Goal: Task Accomplishment & Management: Manage account settings

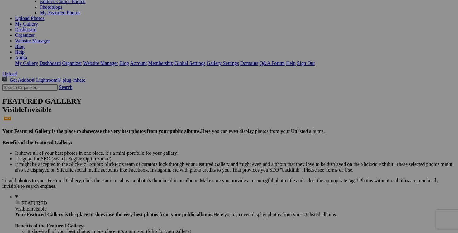
scroll to position [53, 0]
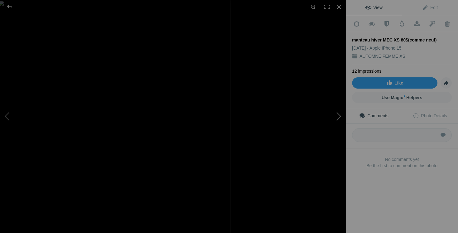
click at [341, 115] on button at bounding box center [322, 116] width 47 height 84
click at [337, 113] on button at bounding box center [322, 116] width 47 height 84
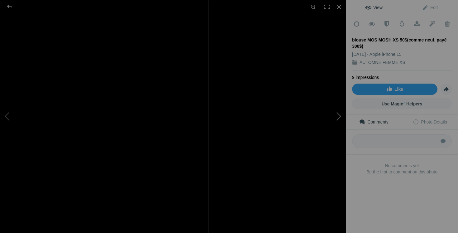
click at [325, 129] on button at bounding box center [322, 116] width 47 height 84
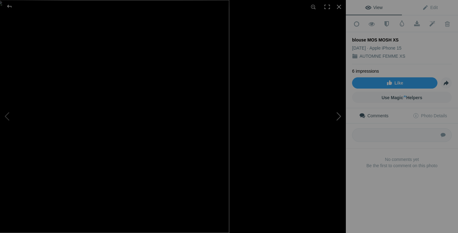
click at [338, 113] on button at bounding box center [322, 116] width 47 height 84
click at [337, 125] on button at bounding box center [322, 116] width 47 height 84
click at [329, 121] on button at bounding box center [322, 116] width 47 height 84
click at [339, 112] on button at bounding box center [322, 116] width 47 height 84
click at [7, 117] on button at bounding box center [23, 116] width 47 height 84
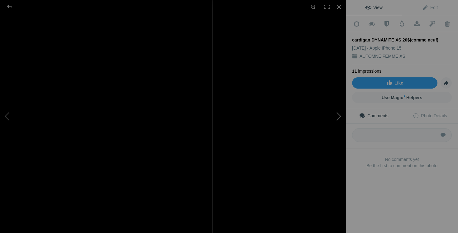
click at [325, 125] on button at bounding box center [322, 116] width 47 height 84
click at [340, 126] on button at bounding box center [322, 116] width 47 height 84
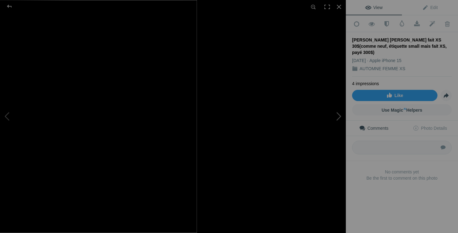
click at [333, 112] on button at bounding box center [322, 116] width 47 height 84
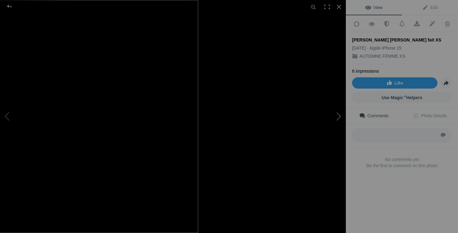
click at [328, 123] on button at bounding box center [322, 116] width 47 height 84
click at [326, 125] on button at bounding box center [322, 116] width 47 height 84
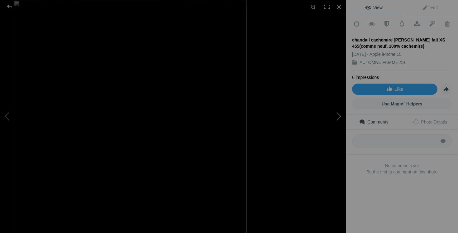
click at [334, 123] on button at bounding box center [322, 116] width 47 height 84
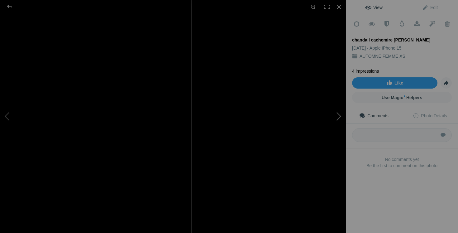
click at [326, 124] on button at bounding box center [322, 116] width 47 height 84
click at [333, 117] on button at bounding box center [322, 116] width 47 height 84
click at [320, 118] on button at bounding box center [322, 116] width 47 height 84
click at [331, 122] on button at bounding box center [322, 116] width 47 height 84
click at [334, 126] on button at bounding box center [322, 116] width 47 height 84
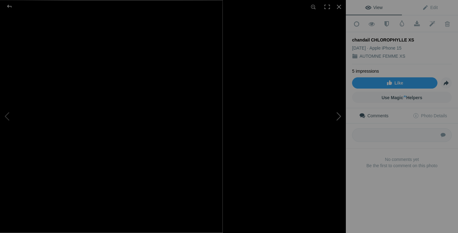
click at [330, 117] on button at bounding box center [322, 116] width 47 height 84
click at [322, 118] on button at bounding box center [322, 116] width 47 height 84
click at [332, 117] on button at bounding box center [322, 116] width 47 height 84
click at [333, 123] on button at bounding box center [322, 116] width 47 height 84
click at [334, 120] on button at bounding box center [322, 116] width 47 height 84
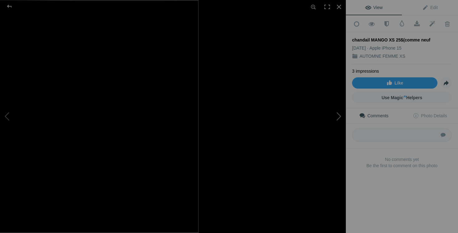
click at [324, 118] on button at bounding box center [322, 116] width 47 height 84
click at [331, 123] on button at bounding box center [322, 116] width 47 height 84
click at [335, 119] on button at bounding box center [322, 116] width 47 height 84
click at [334, 122] on button at bounding box center [322, 116] width 47 height 84
click at [327, 129] on button at bounding box center [322, 116] width 47 height 84
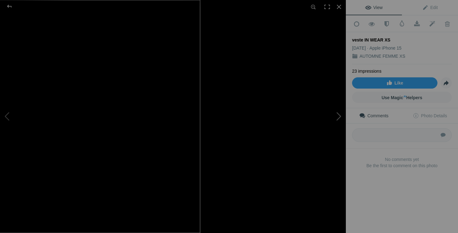
click at [323, 111] on button at bounding box center [322, 116] width 47 height 84
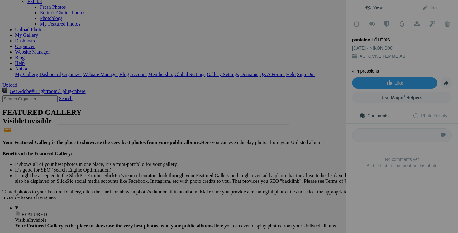
click at [340, 121] on button at bounding box center [322, 116] width 47 height 84
click at [350, 93] on div "5 impressions Like Share Use Magic AI Helpers" at bounding box center [402, 86] width 112 height 44
click at [309, 117] on button at bounding box center [322, 116] width 47 height 84
click at [156, 26] on img at bounding box center [173, 116] width 233 height 233
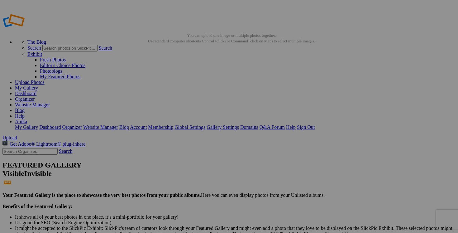
scroll to position [0, 18]
drag, startPoint x: 207, startPoint y: 121, endPoint x: 257, endPoint y: 122, distance: 50.8
drag, startPoint x: 318, startPoint y: 121, endPoint x: 373, endPoint y: 124, distance: 55.2
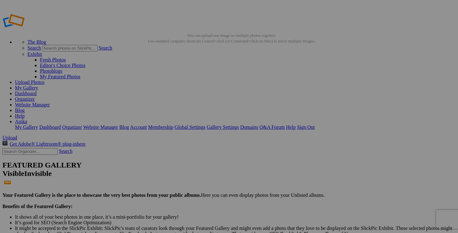
drag, startPoint x: 206, startPoint y: 200, endPoint x: 251, endPoint y: 202, distance: 44.9
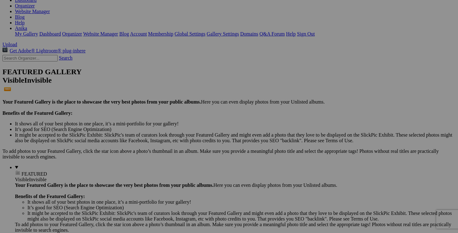
scroll to position [0, 109]
drag, startPoint x: 317, startPoint y: 117, endPoint x: 364, endPoint y: 121, distance: 47.3
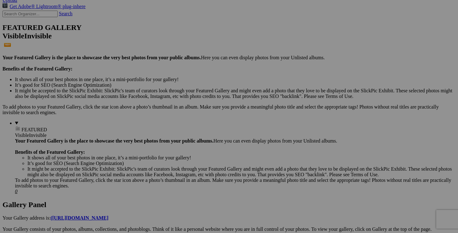
scroll to position [0, 64]
drag, startPoint x: 150, startPoint y: 151, endPoint x: 201, endPoint y: 152, distance: 50.5
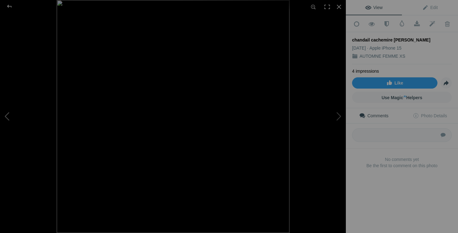
click at [28, 106] on button at bounding box center [23, 116] width 47 height 84
click at [329, 118] on button at bounding box center [322, 116] width 47 height 84
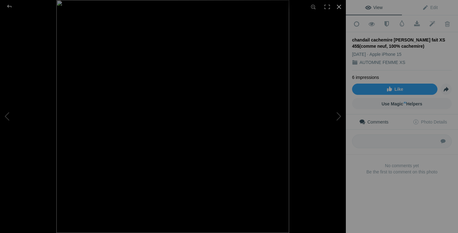
click at [339, 8] on div at bounding box center [339, 7] width 14 height 14
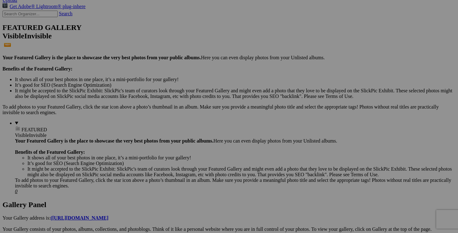
drag, startPoint x: 317, startPoint y: 152, endPoint x: 363, endPoint y: 151, distance: 46.8
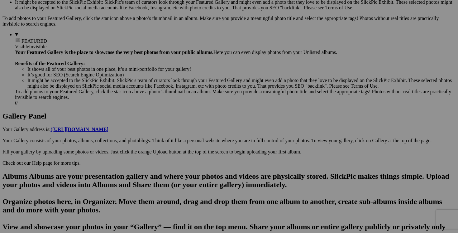
scroll to position [0, 28]
drag, startPoint x: 95, startPoint y: 142, endPoint x: 143, endPoint y: 149, distance: 48.4
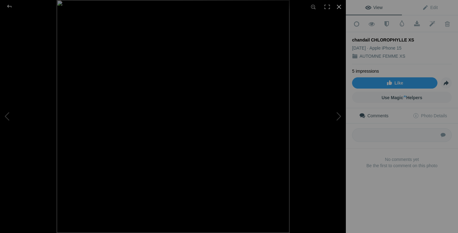
click at [338, 6] on div at bounding box center [339, 7] width 14 height 14
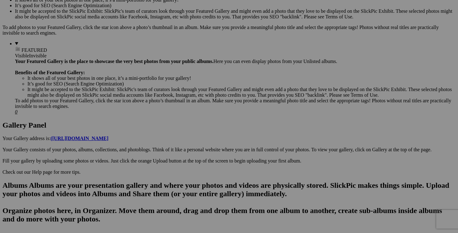
scroll to position [0, 7]
drag, startPoint x: 206, startPoint y: 151, endPoint x: 250, endPoint y: 153, distance: 44.6
drag, startPoint x: 317, startPoint y: 150, endPoint x: 367, endPoint y: 154, distance: 50.3
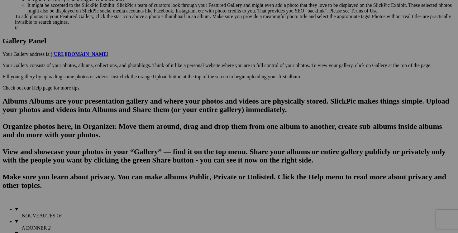
scroll to position [0, 13]
drag, startPoint x: 95, startPoint y: 147, endPoint x: 150, endPoint y: 149, distance: 55.2
drag, startPoint x: 261, startPoint y: 147, endPoint x: 310, endPoint y: 150, distance: 49.0
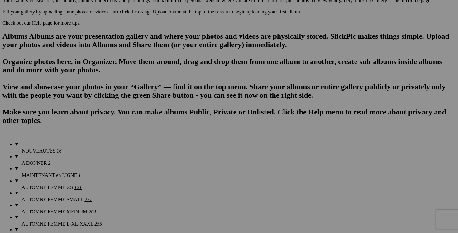
scroll to position [404, 0]
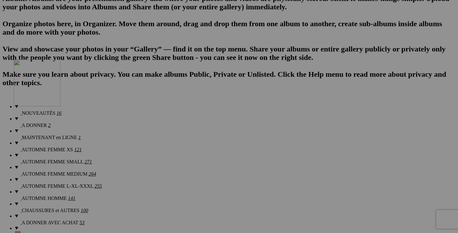
drag, startPoint x: 165, startPoint y: 107, endPoint x: 103, endPoint y: 113, distance: 62.0
drag, startPoint x: 95, startPoint y: 123, endPoint x: 148, endPoint y: 122, distance: 52.4
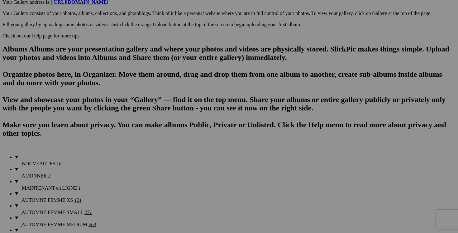
scroll to position [0, 15]
drag, startPoint x: 261, startPoint y: 95, endPoint x: 316, endPoint y: 96, distance: 54.9
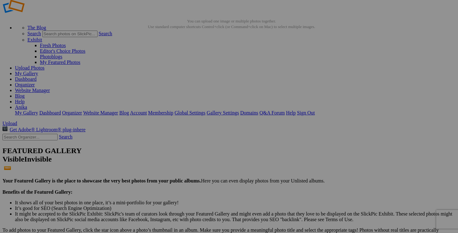
scroll to position [13, 0]
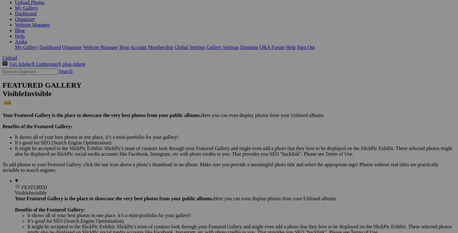
scroll to position [81, 0]
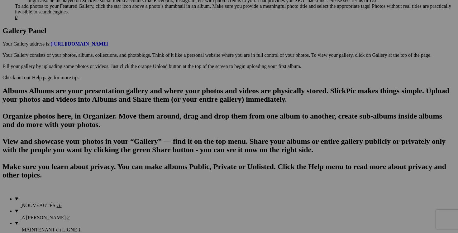
scroll to position [317, 0]
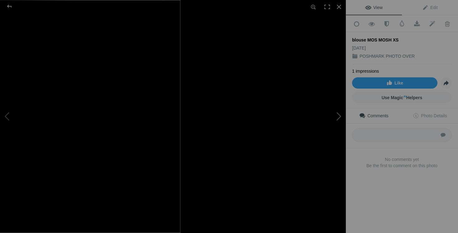
click at [324, 127] on button at bounding box center [322, 116] width 47 height 84
click at [327, 117] on button at bounding box center [322, 116] width 47 height 84
click at [319, 129] on button at bounding box center [322, 116] width 47 height 84
click at [332, 125] on button at bounding box center [322, 116] width 47 height 84
click at [324, 124] on button at bounding box center [322, 116] width 47 height 84
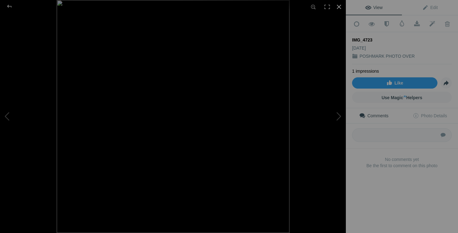
click at [342, 7] on div at bounding box center [339, 7] width 14 height 14
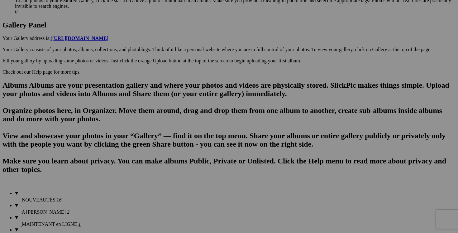
drag, startPoint x: 186, startPoint y: 130, endPoint x: 168, endPoint y: 129, distance: 18.1
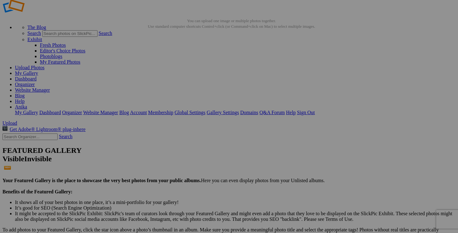
scroll to position [0, 0]
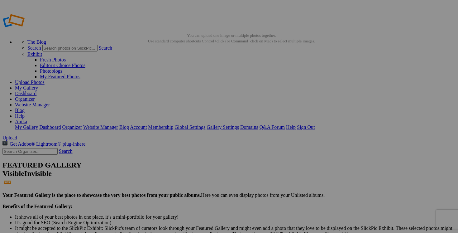
click at [36, 91] on link "Dashboard" at bounding box center [26, 93] width 22 height 5
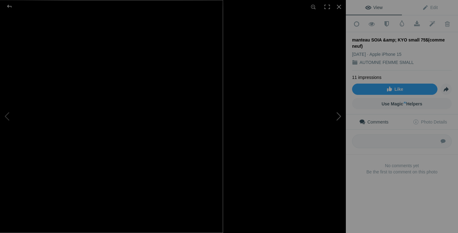
click at [341, 151] on button at bounding box center [322, 116] width 47 height 84
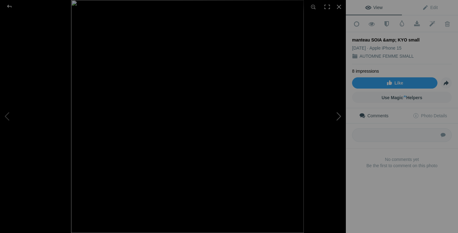
click at [335, 112] on button at bounding box center [322, 116] width 47 height 84
click at [334, 117] on button at bounding box center [322, 116] width 47 height 84
click at [338, 121] on button at bounding box center [322, 116] width 47 height 84
click at [4, 114] on button at bounding box center [23, 116] width 47 height 84
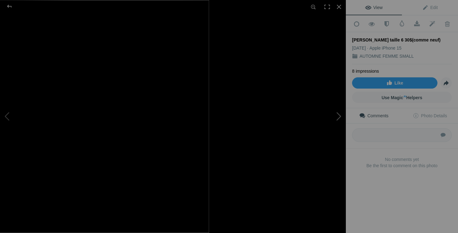
click at [337, 122] on button at bounding box center [322, 116] width 47 height 84
click at [336, 118] on button at bounding box center [322, 116] width 47 height 84
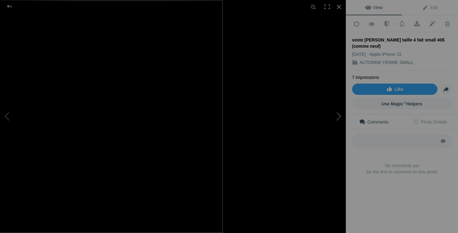
click at [328, 152] on button at bounding box center [322, 116] width 47 height 84
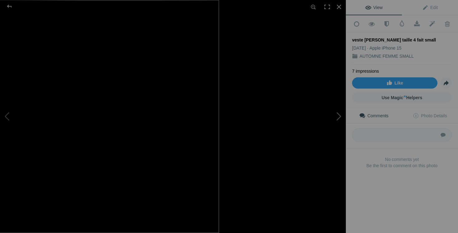
click at [334, 122] on button at bounding box center [322, 116] width 47 height 84
click at [329, 120] on button at bounding box center [322, 116] width 47 height 84
click at [325, 150] on button at bounding box center [322, 116] width 47 height 84
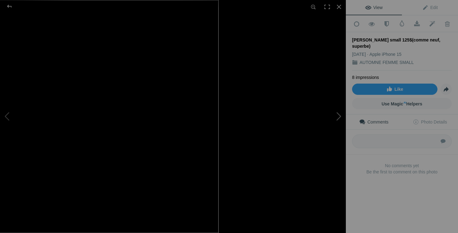
click at [333, 126] on button at bounding box center [322, 116] width 47 height 84
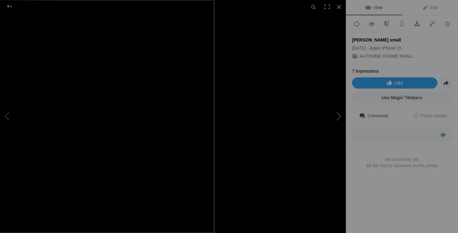
click at [339, 118] on button at bounding box center [322, 116] width 47 height 84
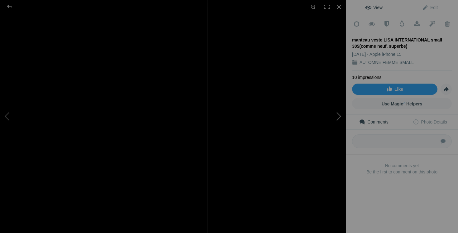
click at [329, 150] on button at bounding box center [322, 116] width 47 height 84
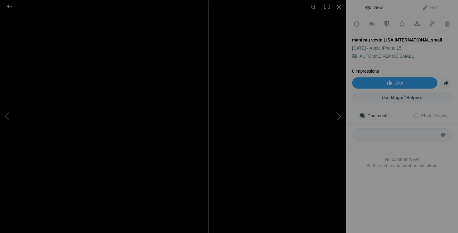
click at [337, 117] on button at bounding box center [322, 116] width 47 height 84
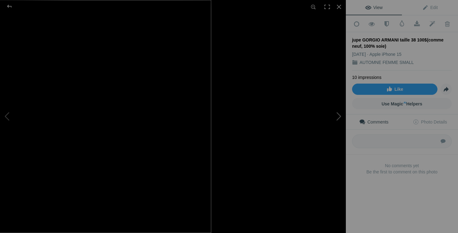
click at [335, 123] on button at bounding box center [322, 116] width 47 height 84
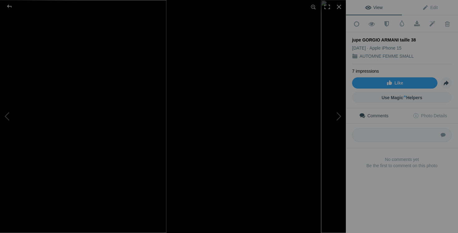
click at [315, 159] on div at bounding box center [437, 116] width 346 height 233
click at [336, 117] on button at bounding box center [322, 116] width 47 height 84
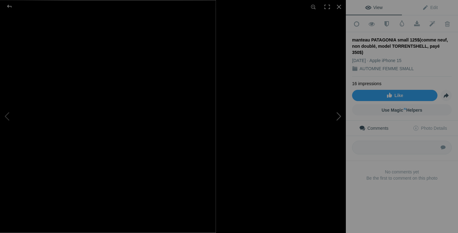
click at [336, 120] on button at bounding box center [322, 116] width 47 height 84
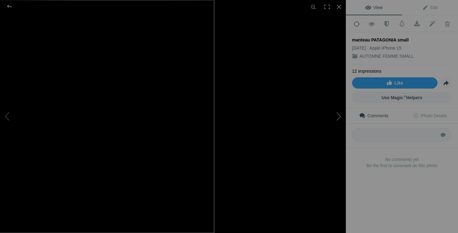
click at [337, 119] on button at bounding box center [322, 116] width 47 height 84
click at [328, 119] on button at bounding box center [322, 116] width 47 height 84
click at [336, 121] on button at bounding box center [322, 116] width 47 height 84
click at [334, 153] on button at bounding box center [322, 116] width 47 height 84
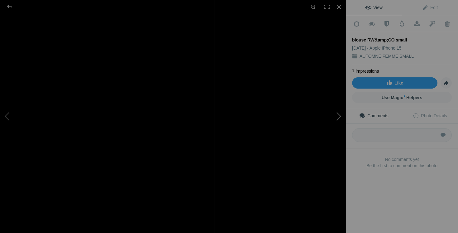
click at [338, 120] on button at bounding box center [322, 116] width 47 height 84
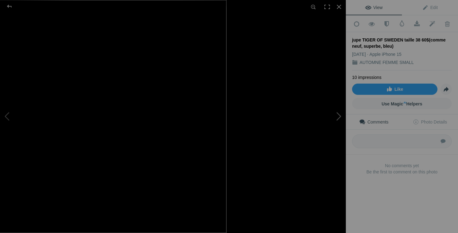
click at [338, 121] on button at bounding box center [322, 116] width 47 height 84
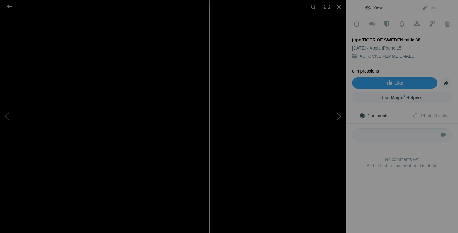
click at [324, 156] on button at bounding box center [322, 116] width 47 height 84
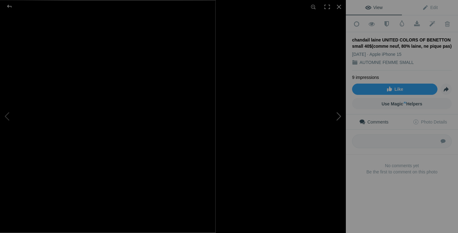
click at [336, 120] on button at bounding box center [322, 116] width 47 height 84
click at [338, 120] on button at bounding box center [322, 116] width 47 height 84
click at [338, 122] on button at bounding box center [322, 116] width 47 height 84
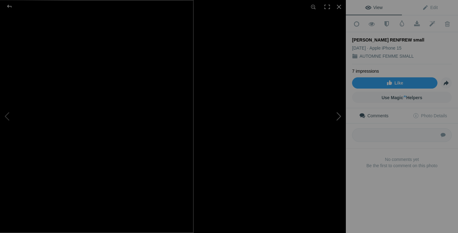
click at [325, 158] on button at bounding box center [322, 116] width 47 height 84
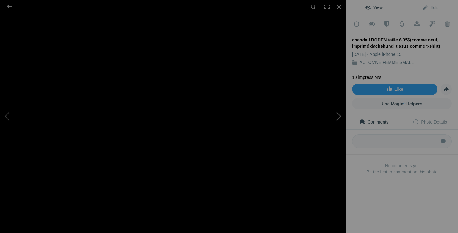
click at [334, 122] on button at bounding box center [322, 116] width 47 height 84
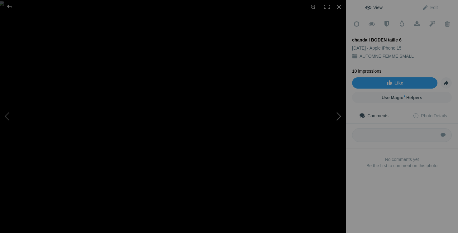
click at [337, 121] on button at bounding box center [322, 116] width 47 height 84
click at [335, 116] on button at bounding box center [322, 116] width 47 height 84
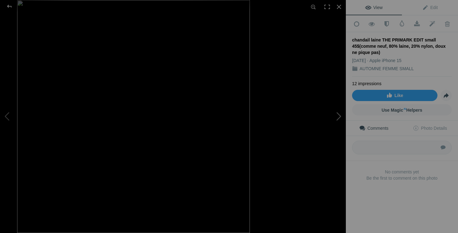
click at [313, 129] on button at bounding box center [322, 116] width 47 height 84
click at [15, 113] on button at bounding box center [23, 116] width 47 height 84
click at [330, 158] on button at bounding box center [322, 116] width 47 height 84
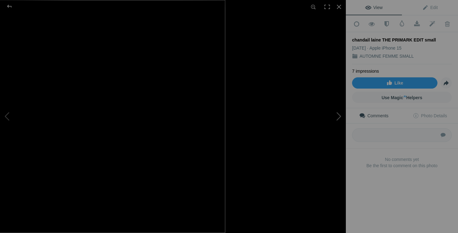
click at [339, 121] on button at bounding box center [322, 116] width 47 height 84
click at [338, 115] on button at bounding box center [322, 116] width 47 height 84
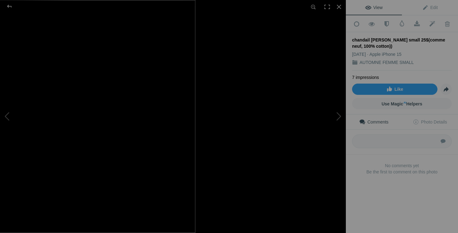
click at [321, 165] on div at bounding box center [466, 116] width 346 height 233
click at [343, 118] on button at bounding box center [322, 116] width 47 height 84
click at [337, 122] on button at bounding box center [322, 116] width 47 height 84
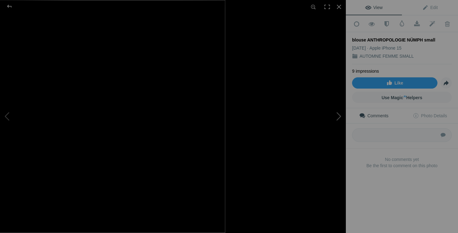
click at [335, 155] on button at bounding box center [322, 116] width 47 height 84
click at [332, 125] on button at bounding box center [322, 116] width 47 height 84
click at [336, 120] on button at bounding box center [322, 116] width 47 height 84
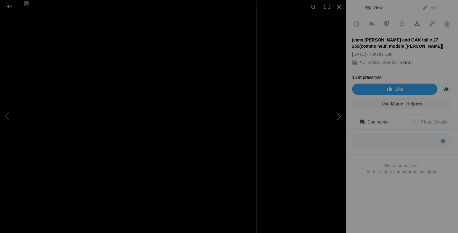
click at [339, 125] on button at bounding box center [322, 116] width 47 height 84
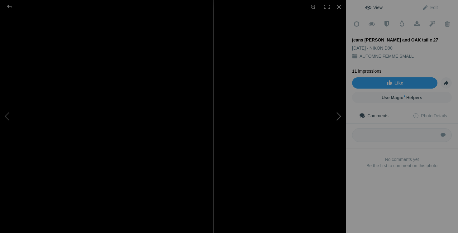
click at [338, 149] on button at bounding box center [322, 116] width 47 height 84
click at [338, 121] on button at bounding box center [322, 116] width 47 height 84
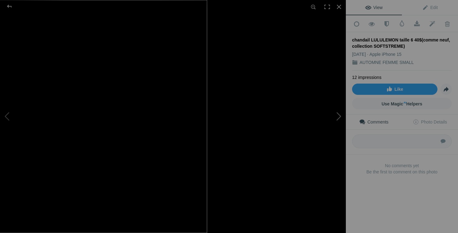
click at [336, 117] on button at bounding box center [322, 116] width 47 height 84
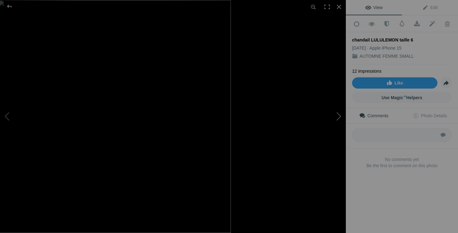
click at [341, 119] on button at bounding box center [322, 116] width 47 height 84
click at [327, 151] on button at bounding box center [322, 116] width 47 height 84
click at [340, 116] on button at bounding box center [322, 116] width 47 height 84
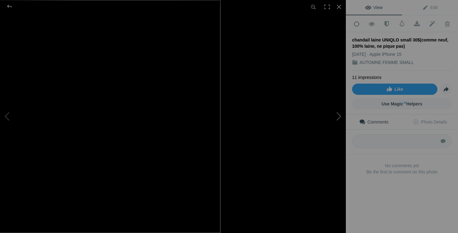
click at [333, 124] on button at bounding box center [322, 116] width 47 height 84
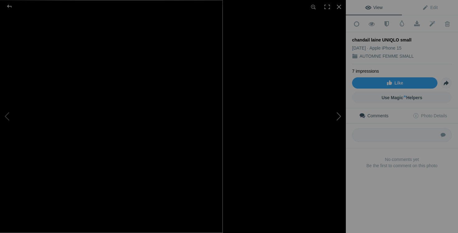
click at [340, 113] on button at bounding box center [322, 116] width 47 height 84
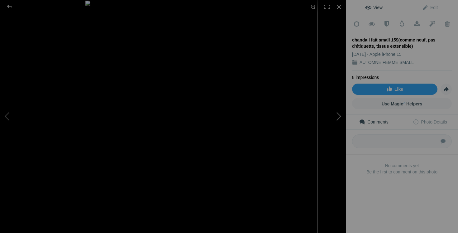
click at [328, 156] on button at bounding box center [322, 116] width 47 height 84
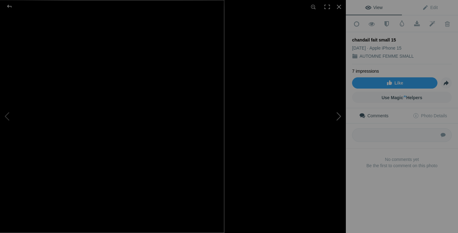
click at [337, 122] on button at bounding box center [322, 116] width 47 height 84
click at [340, 117] on button at bounding box center [322, 116] width 47 height 84
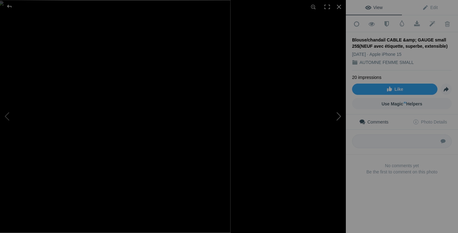
click at [335, 155] on button at bounding box center [322, 116] width 47 height 84
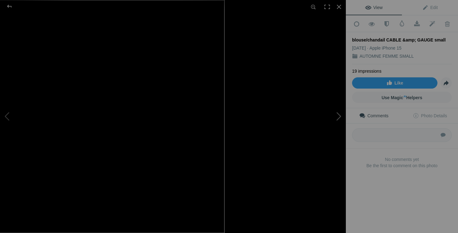
click at [339, 118] on button at bounding box center [322, 116] width 47 height 84
click at [328, 125] on button at bounding box center [322, 116] width 47 height 84
click at [335, 118] on button at bounding box center [322, 116] width 47 height 84
click at [335, 150] on button at bounding box center [322, 116] width 47 height 84
click at [340, 113] on button at bounding box center [322, 116] width 47 height 84
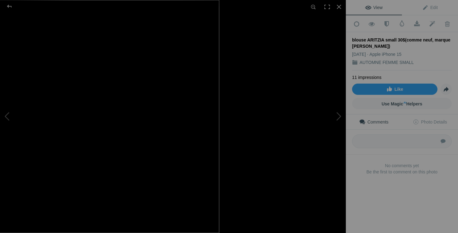
click at [327, 113] on button at bounding box center [322, 116] width 47 height 84
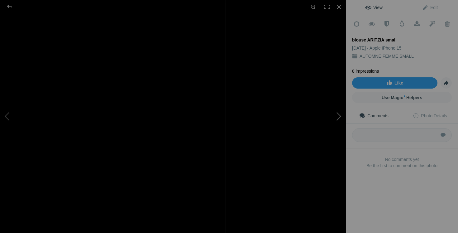
click at [335, 122] on button at bounding box center [322, 116] width 47 height 84
click at [338, 114] on button at bounding box center [322, 116] width 47 height 84
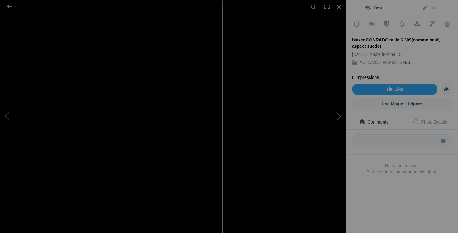
click at [334, 156] on button at bounding box center [322, 116] width 47 height 84
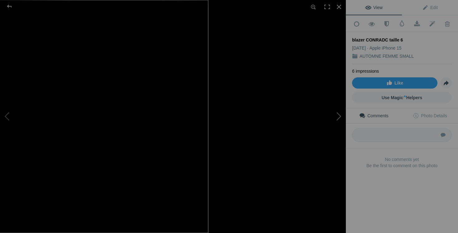
click at [339, 115] on button at bounding box center [322, 116] width 47 height 84
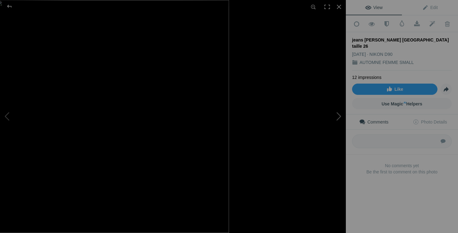
click at [335, 116] on button at bounding box center [322, 116] width 47 height 84
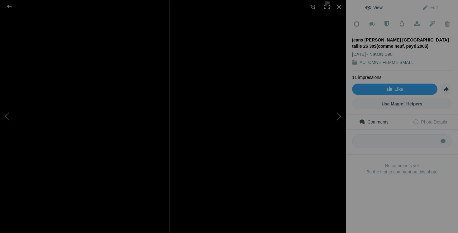
click at [298, 201] on div at bounding box center [441, 116] width 346 height 233
click at [339, 4] on div at bounding box center [339, 7] width 14 height 14
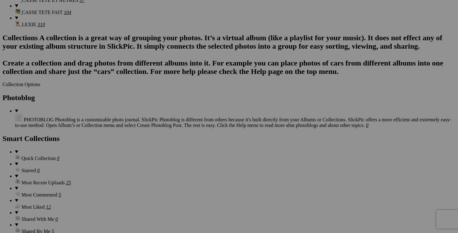
scroll to position [748, 0]
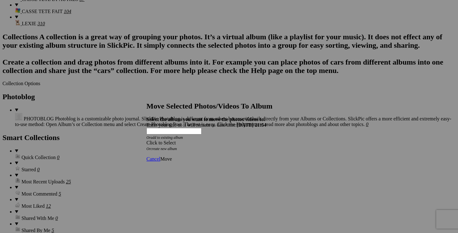
click at [146, 140] on span at bounding box center [146, 142] width 0 height 5
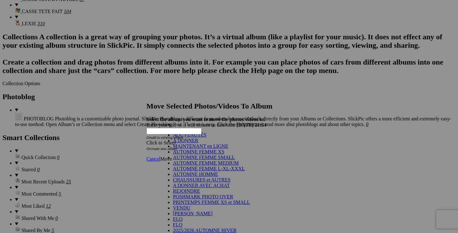
click at [207, 137] on link "NOUVEAUTÉS" at bounding box center [190, 134] width 34 height 5
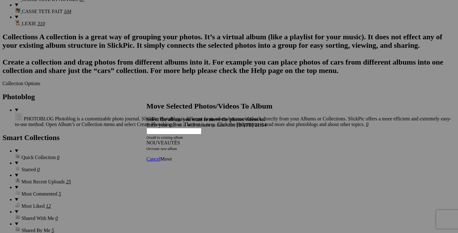
click at [172, 156] on span "Move" at bounding box center [166, 158] width 12 height 5
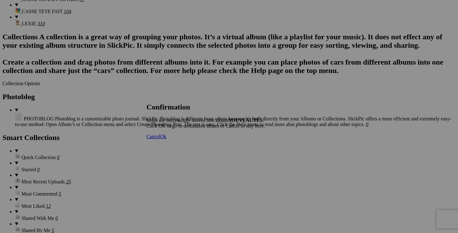
click at [160, 139] on span "Cancel" at bounding box center [153, 136] width 14 height 5
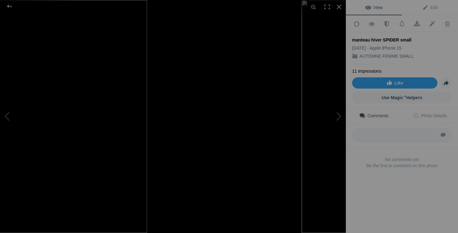
click at [259, 84] on div at bounding box center [418, 116] width 346 height 233
click at [339, 8] on div at bounding box center [339, 7] width 14 height 14
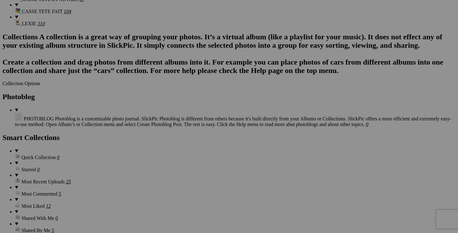
type input "manteau automne hiver SPIDER small"
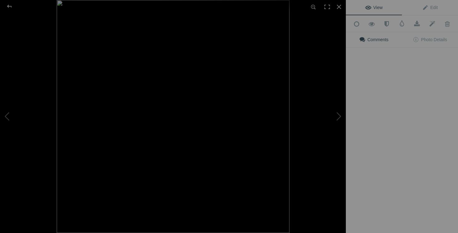
type input "manteau automne hiver SPIDER small 90$(comme neuf)"
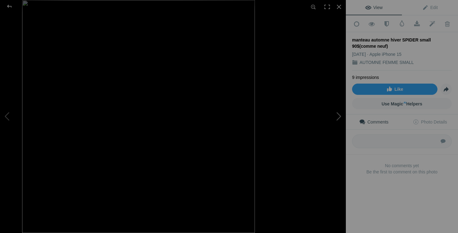
click at [341, 147] on button at bounding box center [322, 116] width 47 height 84
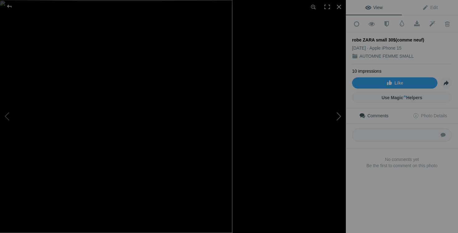
click at [336, 115] on button at bounding box center [322, 116] width 47 height 84
click at [335, 121] on button at bounding box center [322, 116] width 47 height 84
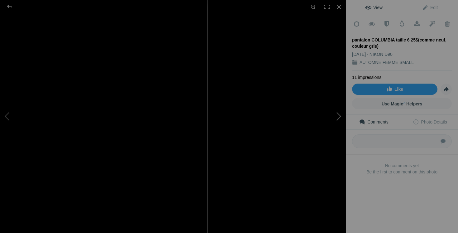
click at [336, 117] on button at bounding box center [322, 116] width 47 height 84
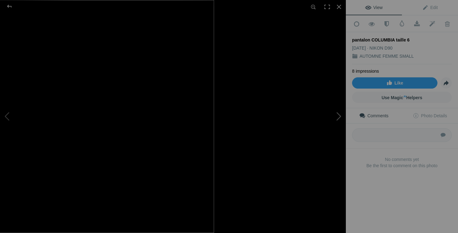
click at [331, 150] on button at bounding box center [322, 116] width 47 height 84
click at [339, 114] on button at bounding box center [322, 116] width 47 height 84
click at [331, 123] on button at bounding box center [322, 116] width 47 height 84
click at [338, 117] on button at bounding box center [322, 116] width 47 height 84
click at [324, 153] on button at bounding box center [322, 116] width 47 height 84
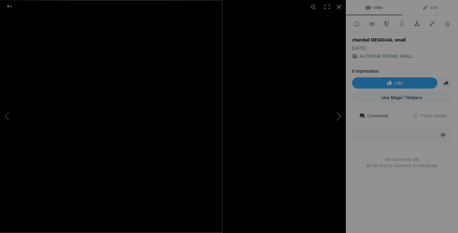
click at [338, 115] on button at bounding box center [322, 116] width 47 height 84
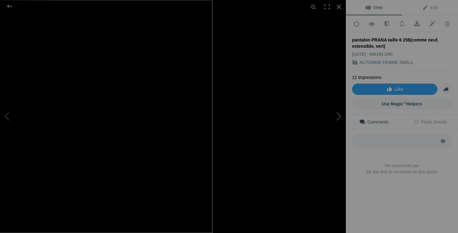
click at [332, 119] on button at bounding box center [322, 116] width 47 height 84
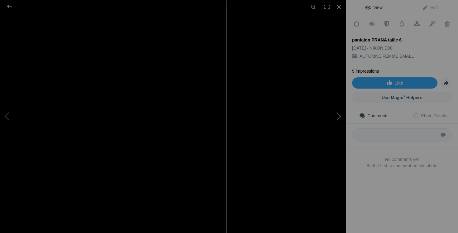
click at [339, 119] on button at bounding box center [322, 116] width 47 height 84
click at [329, 152] on button at bounding box center [322, 116] width 47 height 84
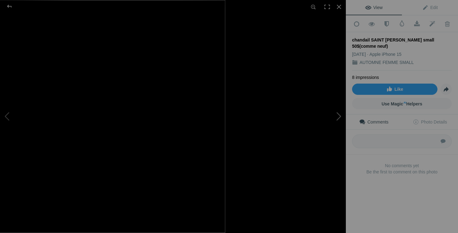
click at [341, 121] on button at bounding box center [322, 116] width 47 height 84
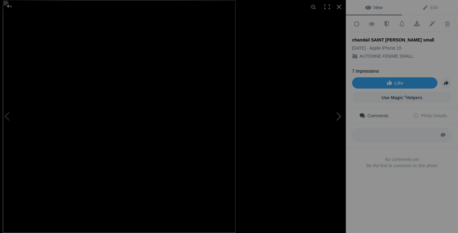
click at [341, 114] on button at bounding box center [322, 116] width 47 height 84
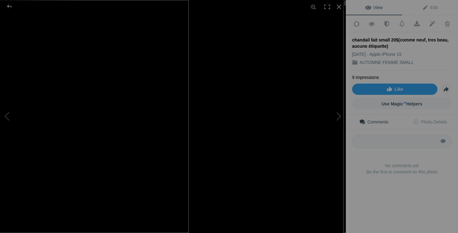
click at [320, 160] on div at bounding box center [460, 116] width 346 height 233
click at [315, 118] on button at bounding box center [322, 116] width 47 height 84
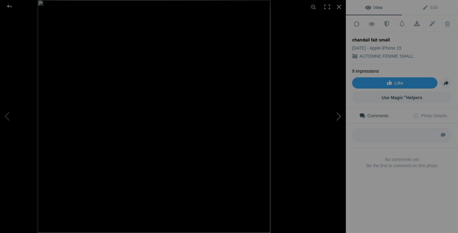
click at [342, 118] on button at bounding box center [322, 116] width 47 height 84
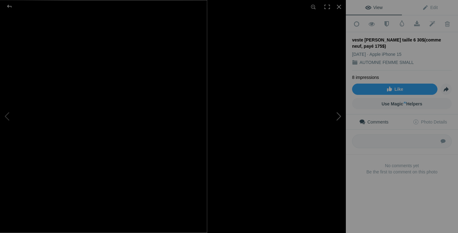
click at [336, 115] on button at bounding box center [322, 116] width 47 height 84
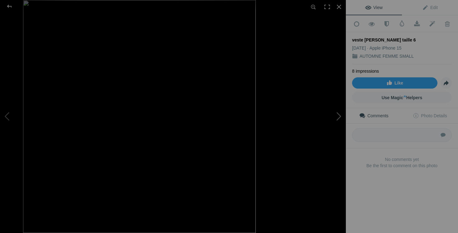
click at [342, 114] on button at bounding box center [322, 116] width 47 height 84
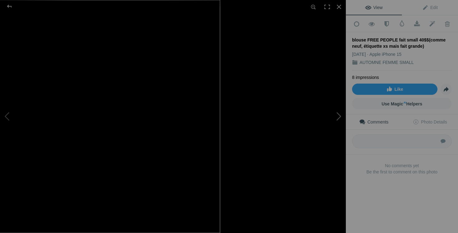
click at [334, 150] on button at bounding box center [322, 116] width 47 height 84
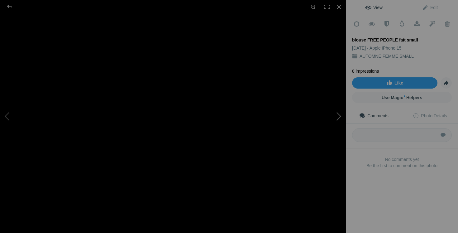
click at [338, 115] on button at bounding box center [322, 116] width 47 height 84
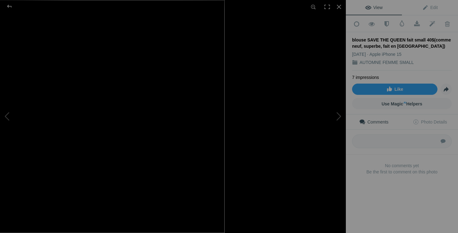
click at [324, 121] on button at bounding box center [322, 116] width 47 height 84
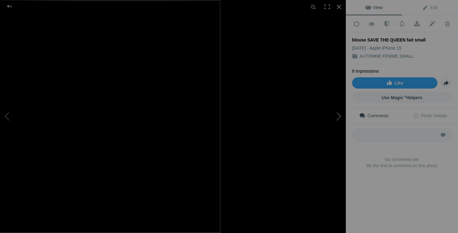
click at [338, 117] on button at bounding box center [322, 116] width 47 height 84
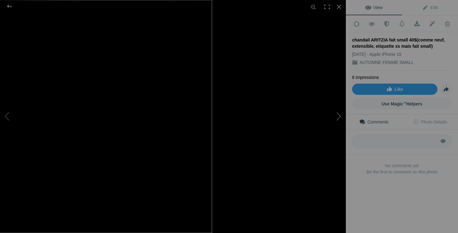
click at [336, 121] on button at bounding box center [322, 116] width 47 height 84
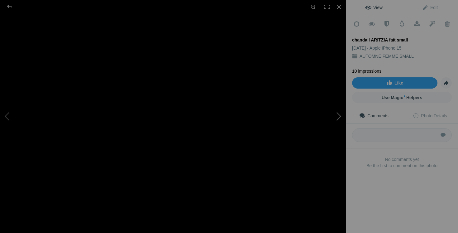
click at [332, 151] on button at bounding box center [322, 116] width 47 height 84
click at [338, 120] on button at bounding box center [322, 116] width 47 height 84
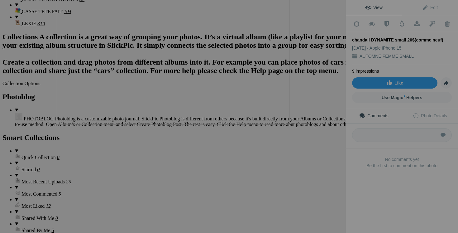
click at [334, 121] on button at bounding box center [322, 116] width 47 height 84
click at [333, 153] on button at bounding box center [322, 116] width 47 height 84
click at [329, 132] on button at bounding box center [322, 116] width 47 height 84
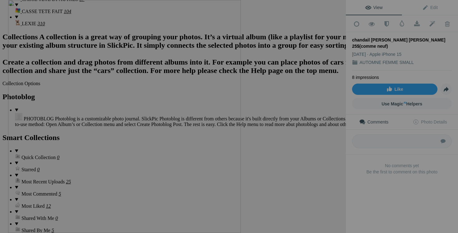
click at [323, 131] on button at bounding box center [322, 116] width 47 height 84
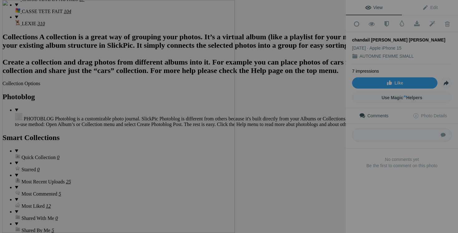
click at [338, 131] on button at bounding box center [322, 116] width 47 height 84
click at [333, 151] on button at bounding box center [322, 116] width 47 height 84
click at [319, 146] on button at bounding box center [322, 116] width 47 height 84
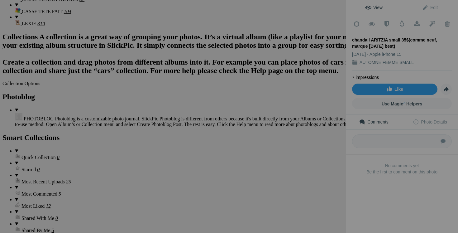
click at [329, 127] on button at bounding box center [322, 116] width 47 height 84
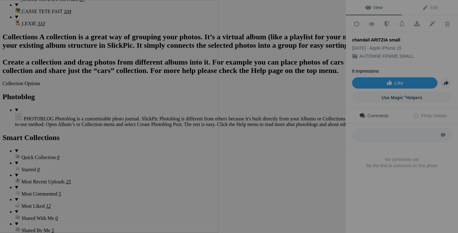
click at [328, 156] on button at bounding box center [322, 116] width 47 height 84
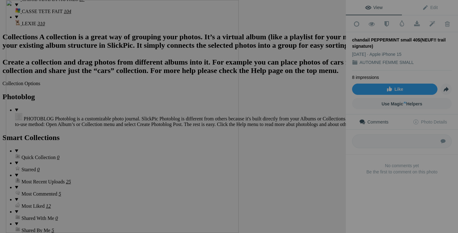
click at [333, 146] on button at bounding box center [322, 116] width 47 height 84
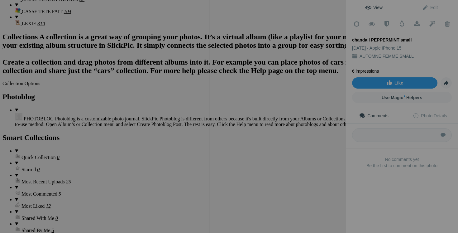
click at [323, 143] on button at bounding box center [322, 116] width 47 height 84
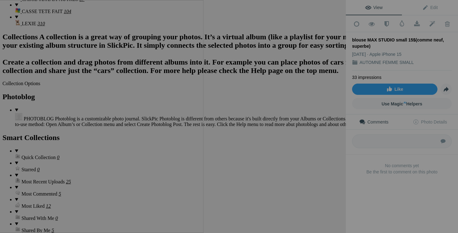
click at [321, 135] on button at bounding box center [322, 116] width 47 height 84
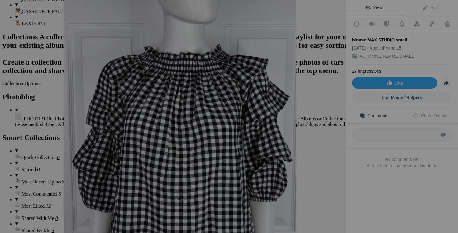
click at [308, 153] on button at bounding box center [322, 116] width 47 height 84
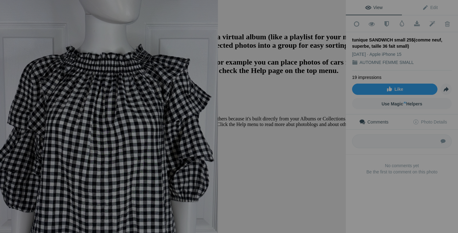
click at [331, 144] on button at bounding box center [322, 116] width 47 height 84
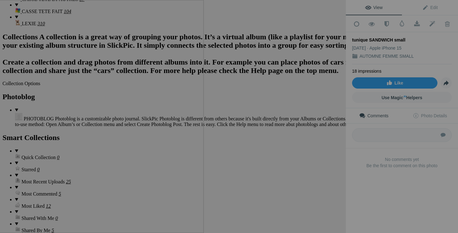
click at [324, 140] on button at bounding box center [322, 116] width 47 height 84
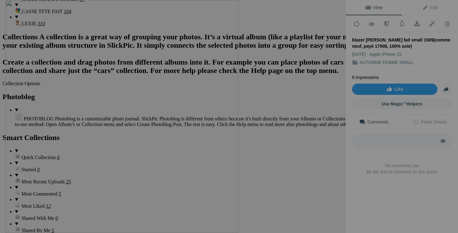
click at [340, 144] on button at bounding box center [322, 116] width 47 height 84
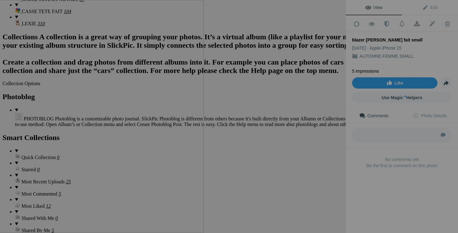
click at [322, 157] on button at bounding box center [322, 116] width 47 height 84
click at [24, 132] on button at bounding box center [23, 116] width 47 height 84
click at [345, 140] on button at bounding box center [322, 116] width 47 height 84
click at [336, 141] on button at bounding box center [322, 116] width 47 height 84
click at [311, 148] on button at bounding box center [322, 116] width 47 height 84
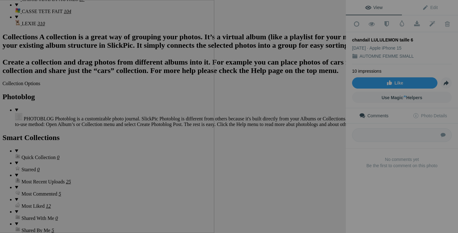
click at [328, 143] on button at bounding box center [322, 116] width 47 height 84
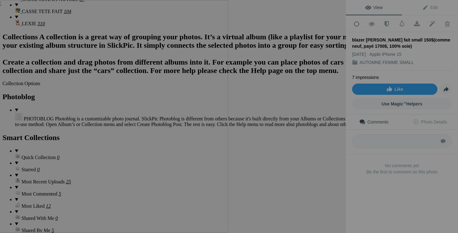
click at [335, 146] on button at bounding box center [322, 116] width 47 height 84
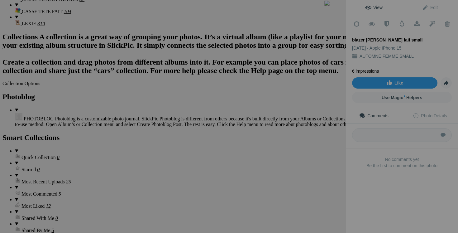
click at [303, 136] on button at bounding box center [322, 116] width 47 height 84
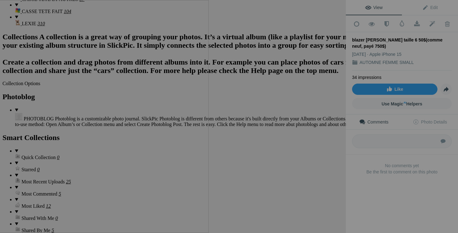
click at [324, 147] on button at bounding box center [322, 116] width 47 height 84
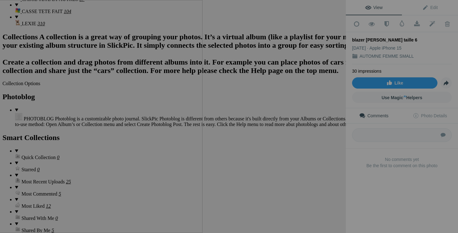
click at [319, 130] on button at bounding box center [322, 116] width 47 height 84
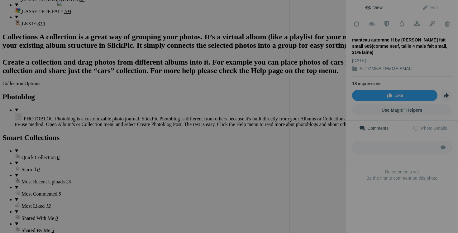
click at [302, 30] on div at bounding box center [230, 116] width 346 height 233
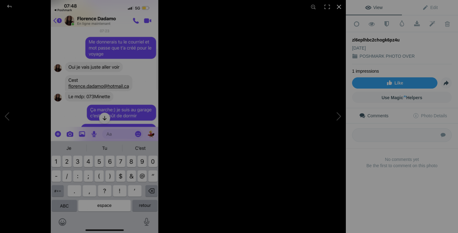
click at [337, 7] on div at bounding box center [339, 7] width 14 height 14
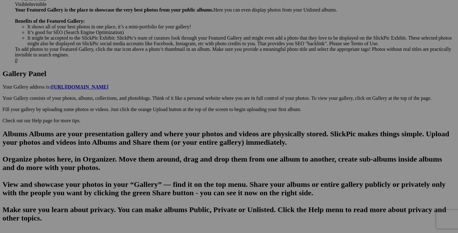
scroll to position [270, 0]
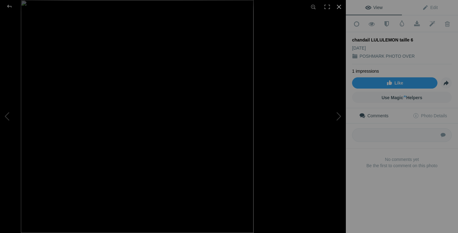
click at [341, 6] on div at bounding box center [339, 7] width 14 height 14
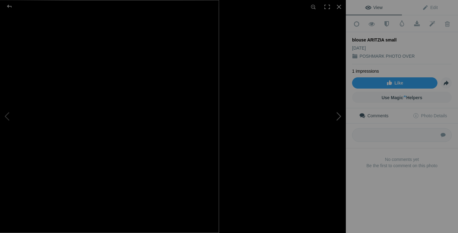
click at [340, 154] on button at bounding box center [322, 116] width 47 height 84
click at [335, 120] on button at bounding box center [322, 116] width 47 height 84
click at [343, 115] on button at bounding box center [322, 116] width 47 height 84
click at [333, 120] on button at bounding box center [322, 116] width 47 height 84
click at [338, 7] on div at bounding box center [339, 7] width 14 height 14
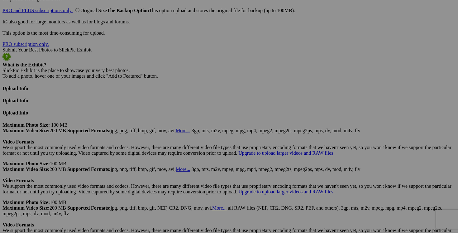
scroll to position [1638, 0]
